Goal: Task Accomplishment & Management: Use online tool/utility

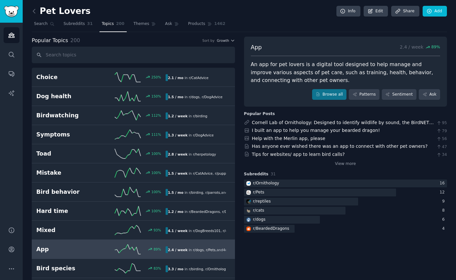
scroll to position [10, 0]
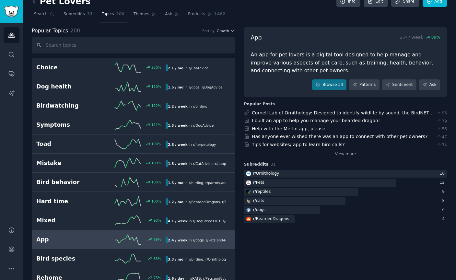
click at [34, 2] on icon at bounding box center [34, 1] width 7 height 7
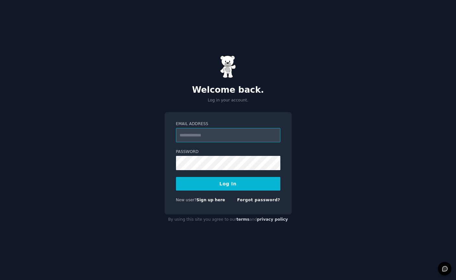
type input "**********"
click at [244, 185] on button "Log In" at bounding box center [228, 184] width 104 height 14
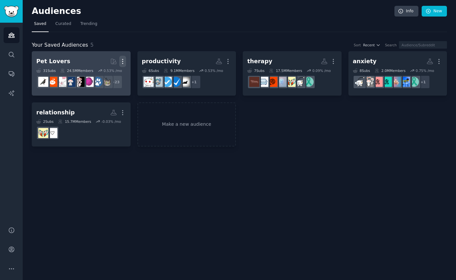
click at [124, 59] on icon "button" at bounding box center [122, 61] width 7 height 7
click at [109, 75] on p "Delete" at bounding box center [104, 75] width 15 height 7
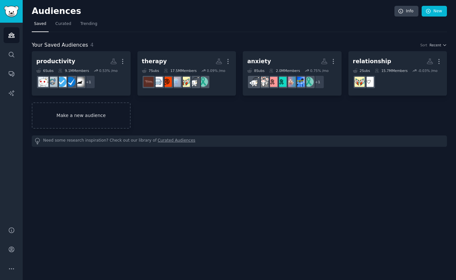
click at [74, 116] on link "Make a new audience" at bounding box center [81, 115] width 99 height 26
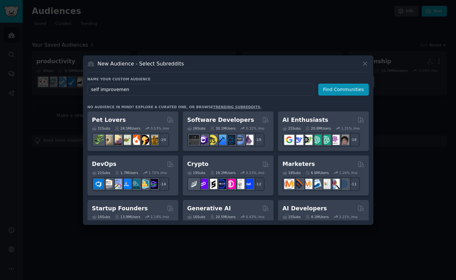
type input "[MEDICAL_DATA]"
click at [344, 89] on button "Find Communities" at bounding box center [343, 90] width 51 height 12
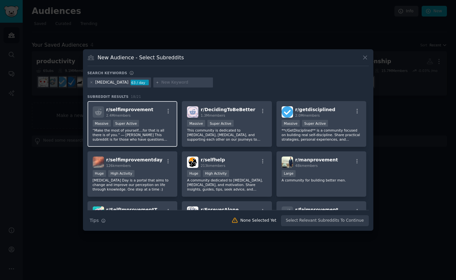
click at [150, 142] on div "r/ selfimprovement 2.4M members Massive Super Active “Make the most of yourself…" at bounding box center [132, 124] width 90 height 46
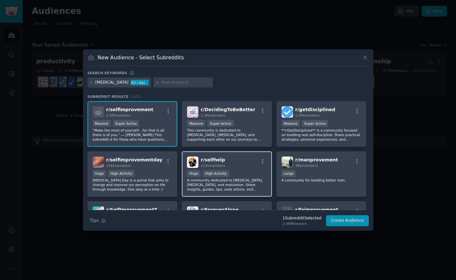
scroll to position [16, 0]
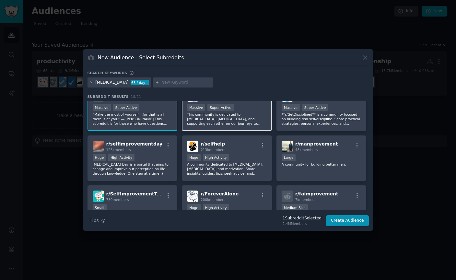
click at [246, 126] on div "r/ DecidingToBeBetter 1.3M members Massive Super Active This community is dedic…" at bounding box center [227, 108] width 90 height 46
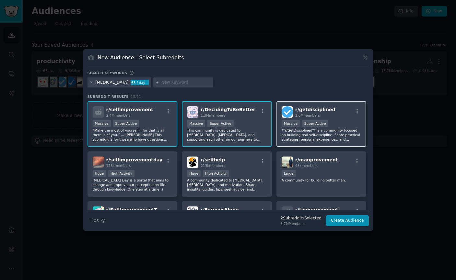
scroll to position [0, 0]
click at [326, 129] on p "**r/GetDisciplined** is a community focused on building real self-discipline. S…" at bounding box center [321, 135] width 80 height 14
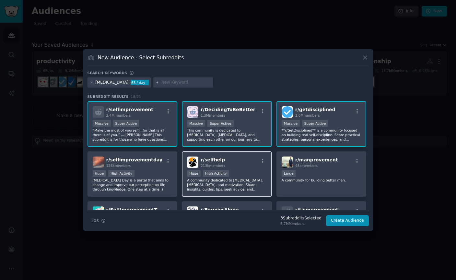
scroll to position [22, 0]
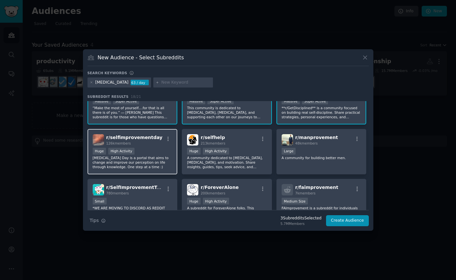
click at [138, 162] on p "[MEDICAL_DATA] Day is a portal that aims to change and improve our perception o…" at bounding box center [133, 162] width 80 height 14
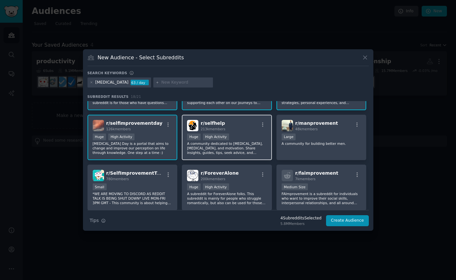
scroll to position [43, 0]
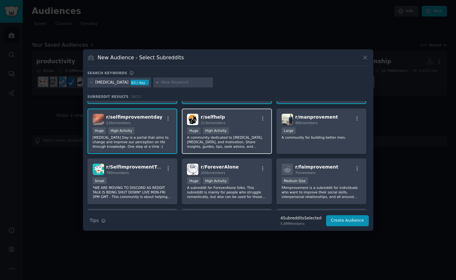
click at [244, 142] on p "A community dedicated to [MEDICAL_DATA], [MEDICAL_DATA], and motivation. Share …" at bounding box center [227, 142] width 80 height 14
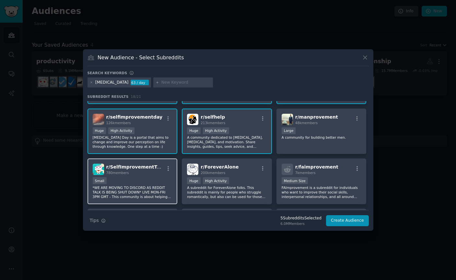
scroll to position [68, 0]
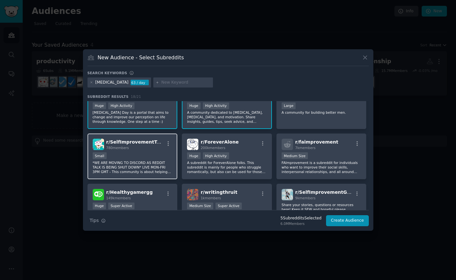
click at [146, 163] on p "*WE ARE MOVING TO DISCORD AS REDDIT TALK IS BEING SHUT DOWN* LIVE MON-FRI 3PM G…" at bounding box center [133, 167] width 80 height 14
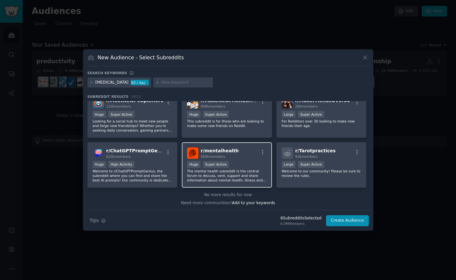
scroll to position [191, 0]
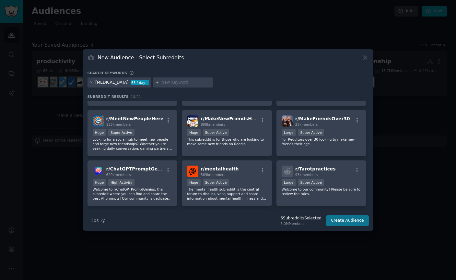
click at [345, 224] on button "Create Audience" at bounding box center [347, 220] width 43 height 11
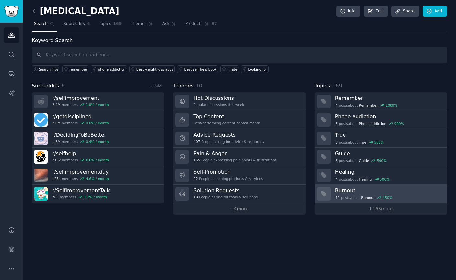
click at [421, 191] on h3 "Burnout" at bounding box center [388, 190] width 107 height 7
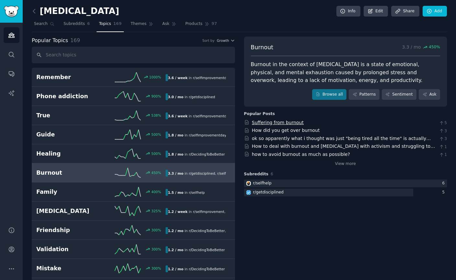
click at [269, 121] on link "Suffering from burnout" at bounding box center [278, 122] width 52 height 5
click at [326, 154] on link "how to avoid burnout as much as possible?" at bounding box center [301, 154] width 98 height 5
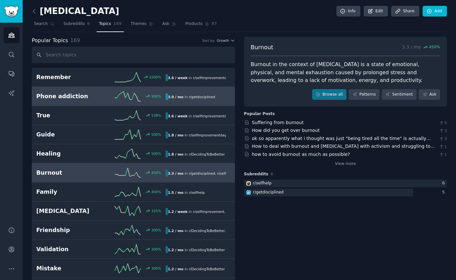
click at [98, 99] on h2 "Phone addiction" at bounding box center [68, 96] width 65 height 8
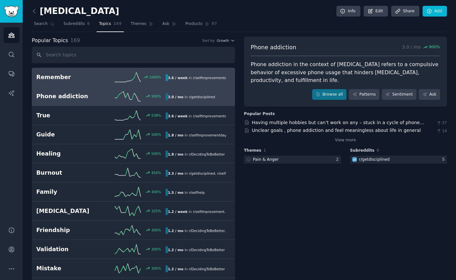
click at [85, 72] on div "Remember 1000 % 3.6 / week in r/ selfimprovementday" at bounding box center [133, 77] width 194 height 10
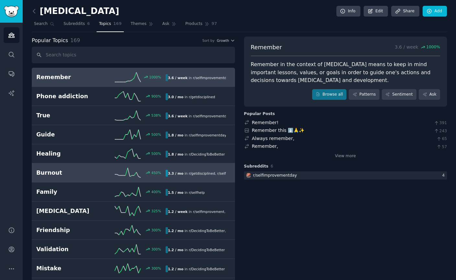
click at [83, 168] on div "Burnout 450 % 3.3 / mo in r/ getdisciplined , r/ selfhelp" at bounding box center [133, 173] width 194 height 10
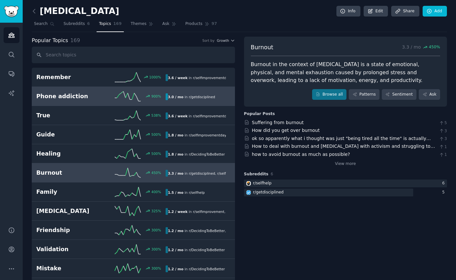
click at [109, 97] on div "900 %" at bounding box center [133, 96] width 65 height 10
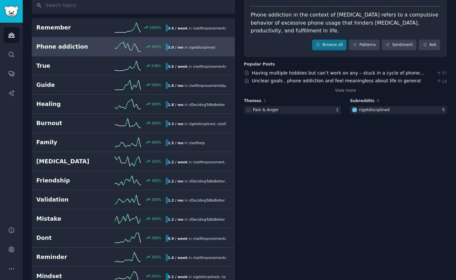
scroll to position [50, 0]
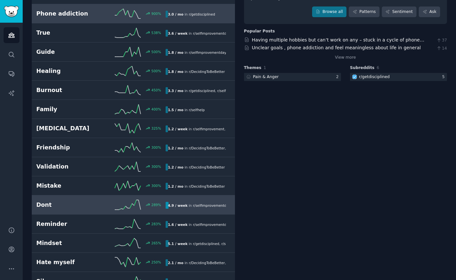
click at [99, 212] on link "Dont 289 % 4.9 / week in r/ selfimprovementday 289% increase in mentions recent…" at bounding box center [133, 204] width 203 height 19
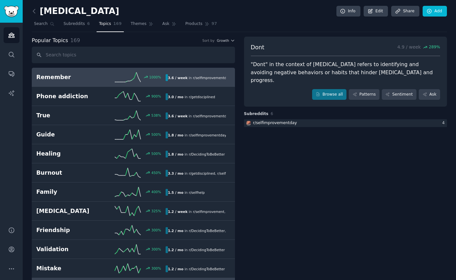
click at [91, 78] on h2 "Remember" at bounding box center [68, 77] width 65 height 8
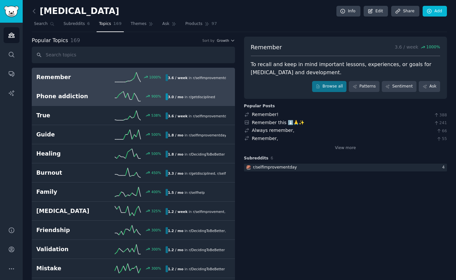
click at [92, 96] on h2 "Phone addiction" at bounding box center [68, 96] width 65 height 8
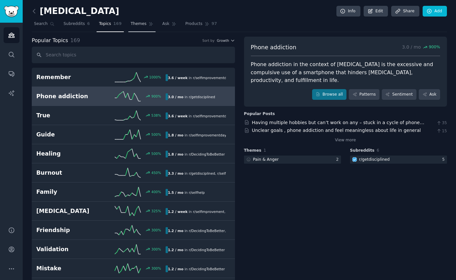
click at [140, 28] on link "Themes" at bounding box center [141, 25] width 27 height 13
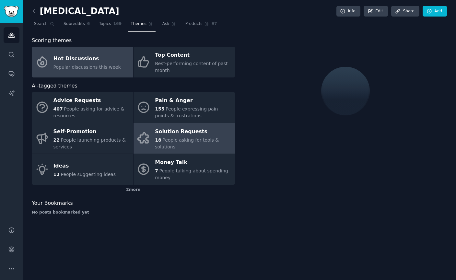
click at [187, 137] on div "18 People asking for tools & solutions" at bounding box center [193, 144] width 76 height 14
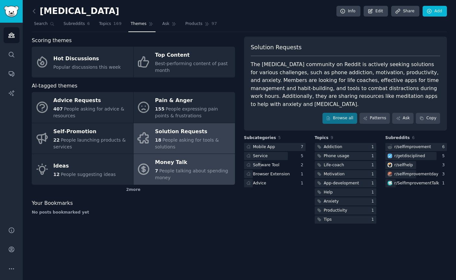
click at [198, 174] on div "7 People talking about spending money" at bounding box center [193, 174] width 76 height 14
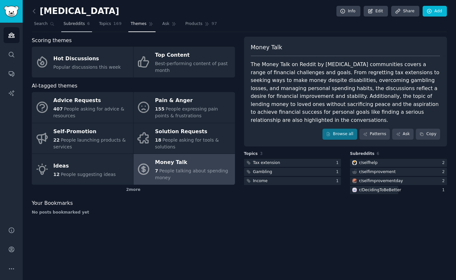
click at [76, 21] on span "Subreddits" at bounding box center [73, 24] width 21 height 6
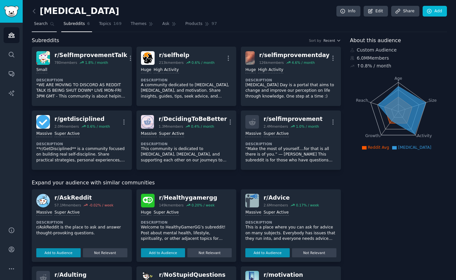
click at [51, 23] on icon at bounding box center [52, 24] width 5 height 5
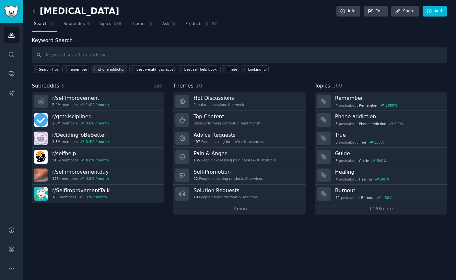
click at [116, 71] on div "phone addiction" at bounding box center [112, 69] width 28 height 5
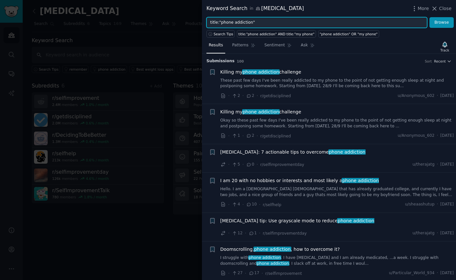
drag, startPoint x: 255, startPoint y: 22, endPoint x: 185, endPoint y: 19, distance: 69.7
click at [186, 20] on div "Keyword Search in [MEDICAL_DATA] More Close title:"phone addiction" Browse Sear…" at bounding box center [228, 140] width 456 height 280
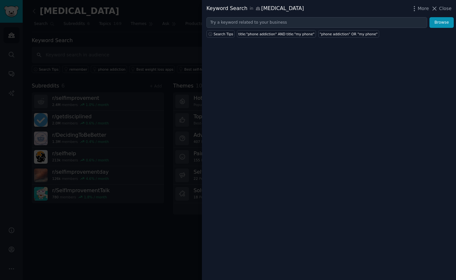
click at [140, 80] on div at bounding box center [228, 140] width 456 height 280
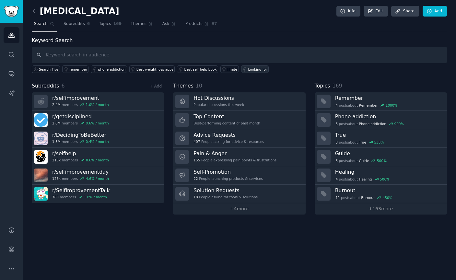
click at [248, 67] on div "Looking for" at bounding box center [257, 69] width 19 height 5
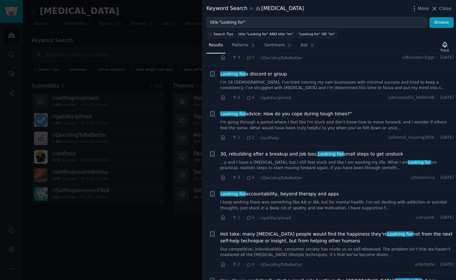
scroll to position [623, 0]
click at [134, 261] on div at bounding box center [228, 140] width 456 height 280
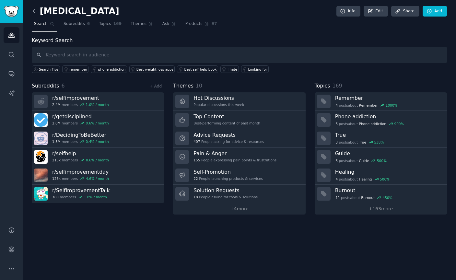
click at [36, 9] on icon at bounding box center [34, 11] width 7 height 7
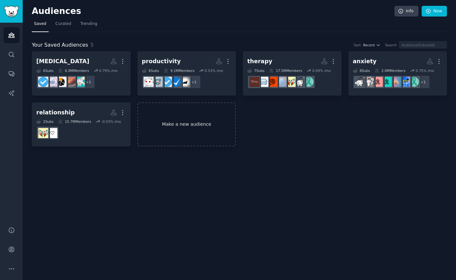
click at [182, 122] on link "Make a new audience" at bounding box center [186, 124] width 99 height 44
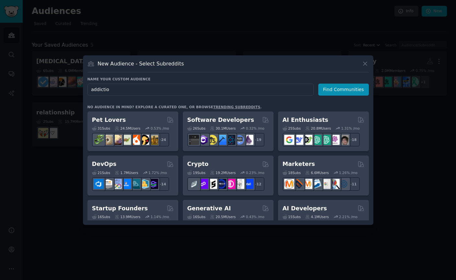
type input "addiction"
click at [344, 89] on button "Find Communities" at bounding box center [343, 90] width 51 height 12
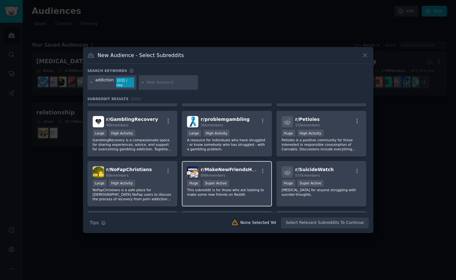
scroll to position [220, 0]
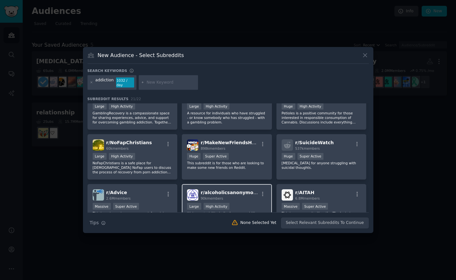
click at [182, 199] on div "r/ alcoholicsanonymous 90k members Large High Activity Welcome to /r/Alcoholics…" at bounding box center [227, 207] width 90 height 46
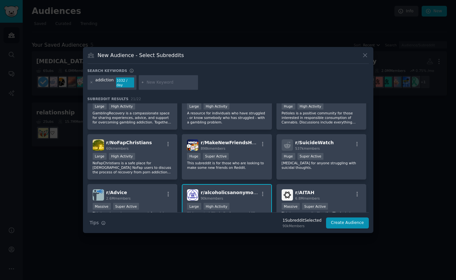
click at [206, 190] on span "r/ alcoholicsanonymous" at bounding box center [229, 192] width 59 height 5
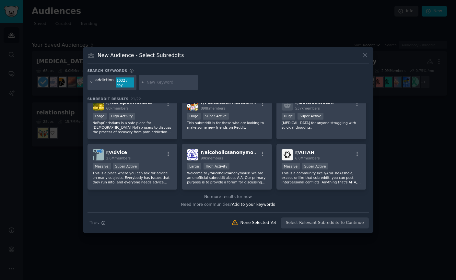
scroll to position [259, 0]
